Goal: Navigation & Orientation: Find specific page/section

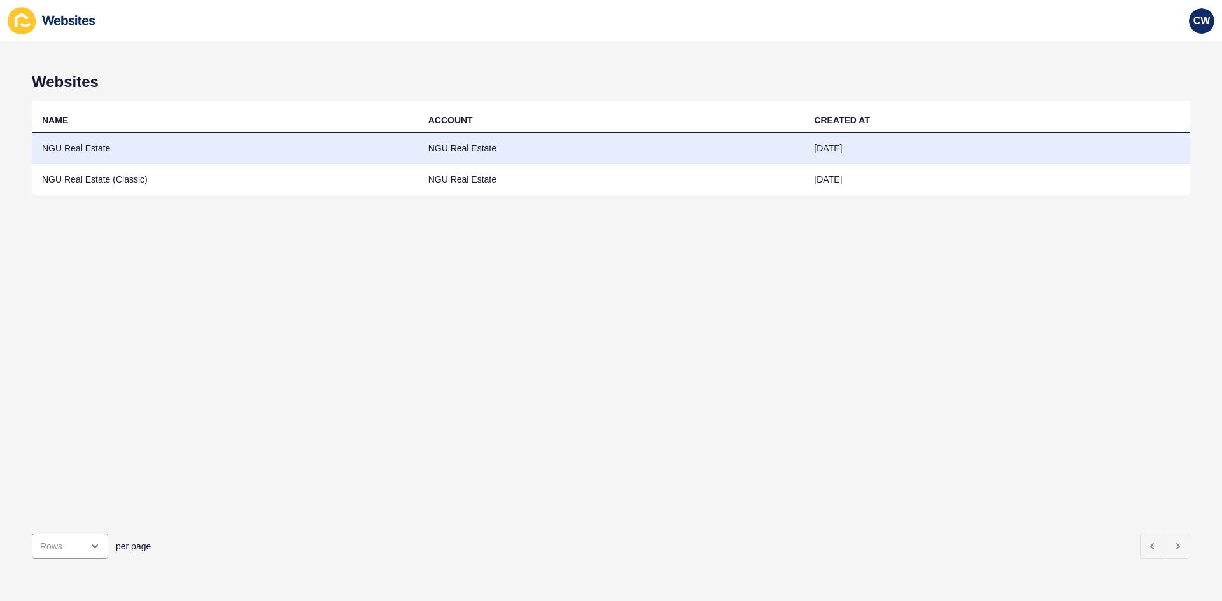
click at [325, 153] on td "NGU Real Estate" at bounding box center [225, 148] width 386 height 31
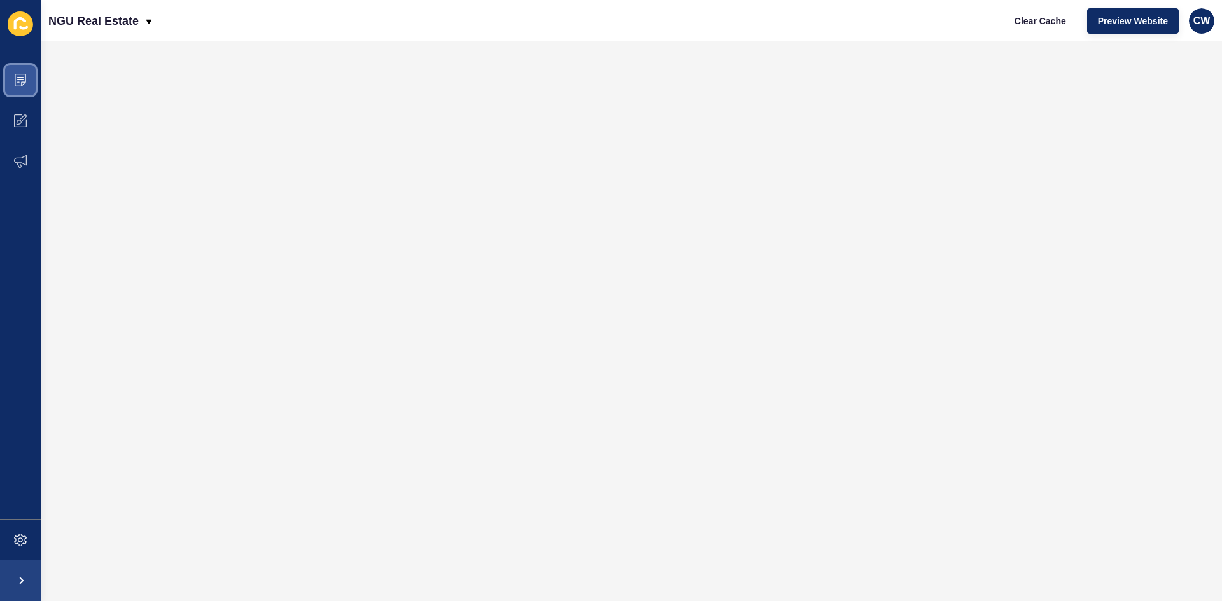
click at [22, 79] on icon at bounding box center [20, 80] width 13 height 13
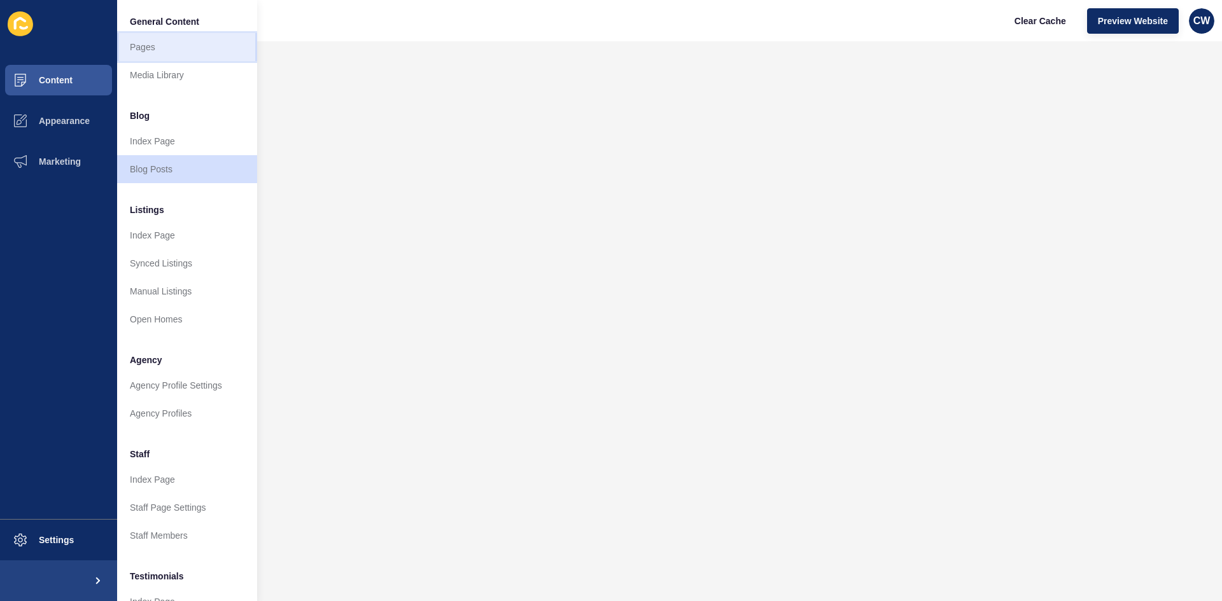
click at [165, 57] on link "Pages" at bounding box center [187, 47] width 140 height 28
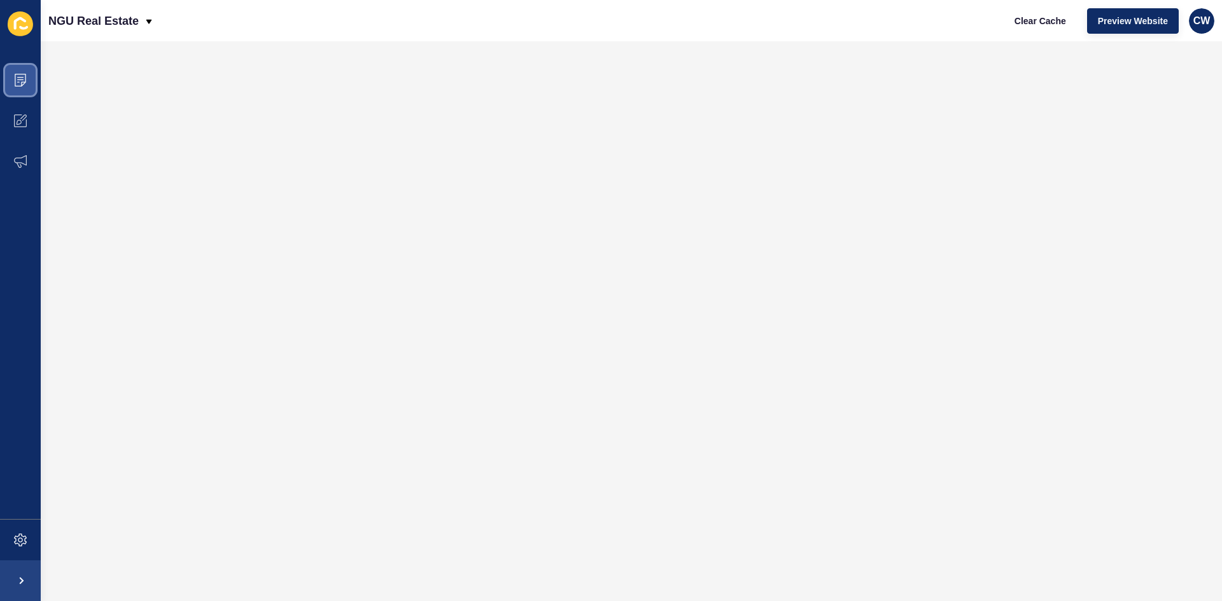
click at [17, 74] on icon at bounding box center [20, 80] width 11 height 13
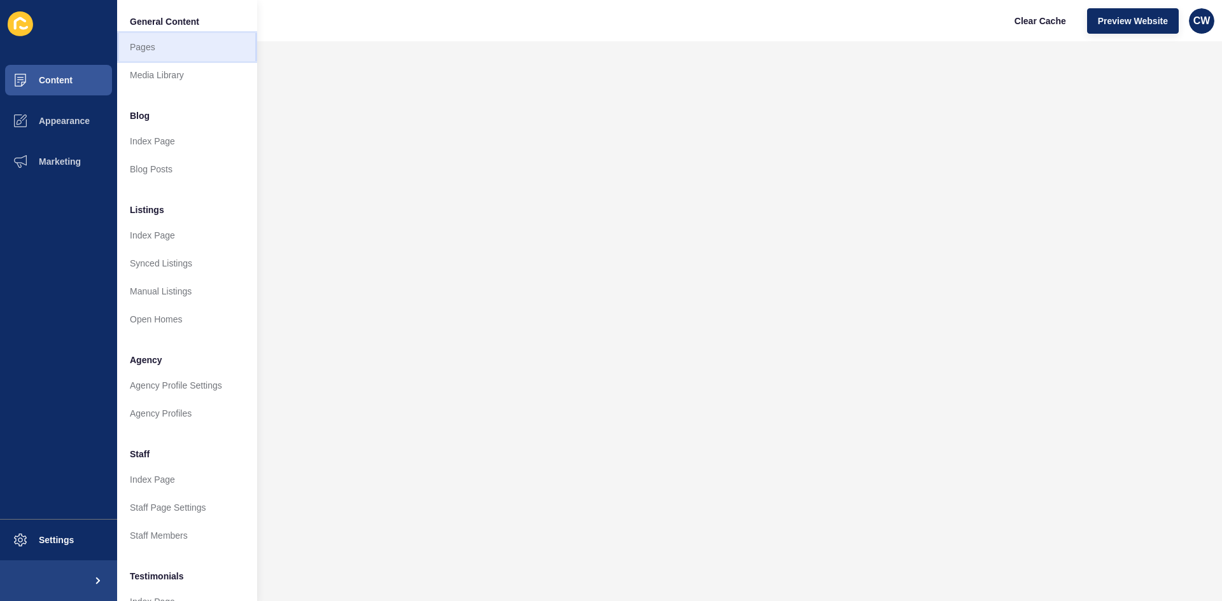
click at [138, 51] on link "Pages" at bounding box center [187, 47] width 140 height 28
